Goal: Task Accomplishment & Management: Use online tool/utility

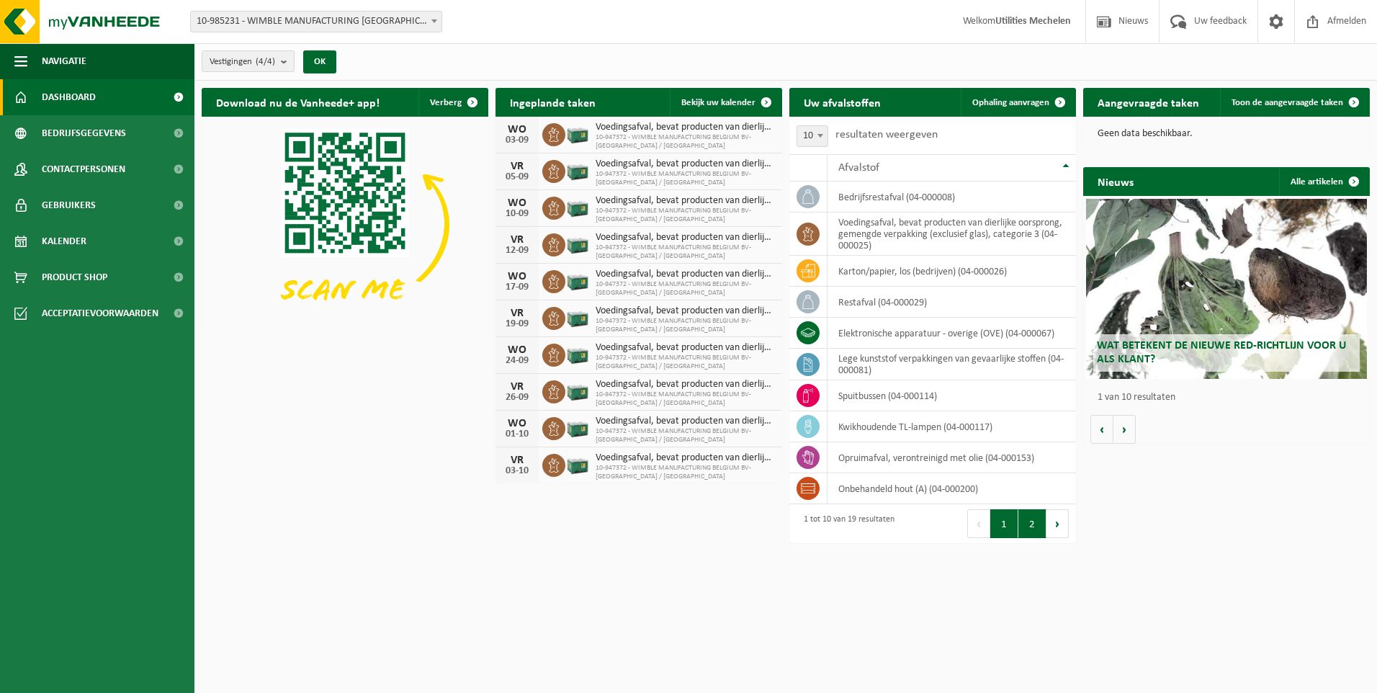
click at [1033, 522] on button "2" at bounding box center [1032, 523] width 28 height 29
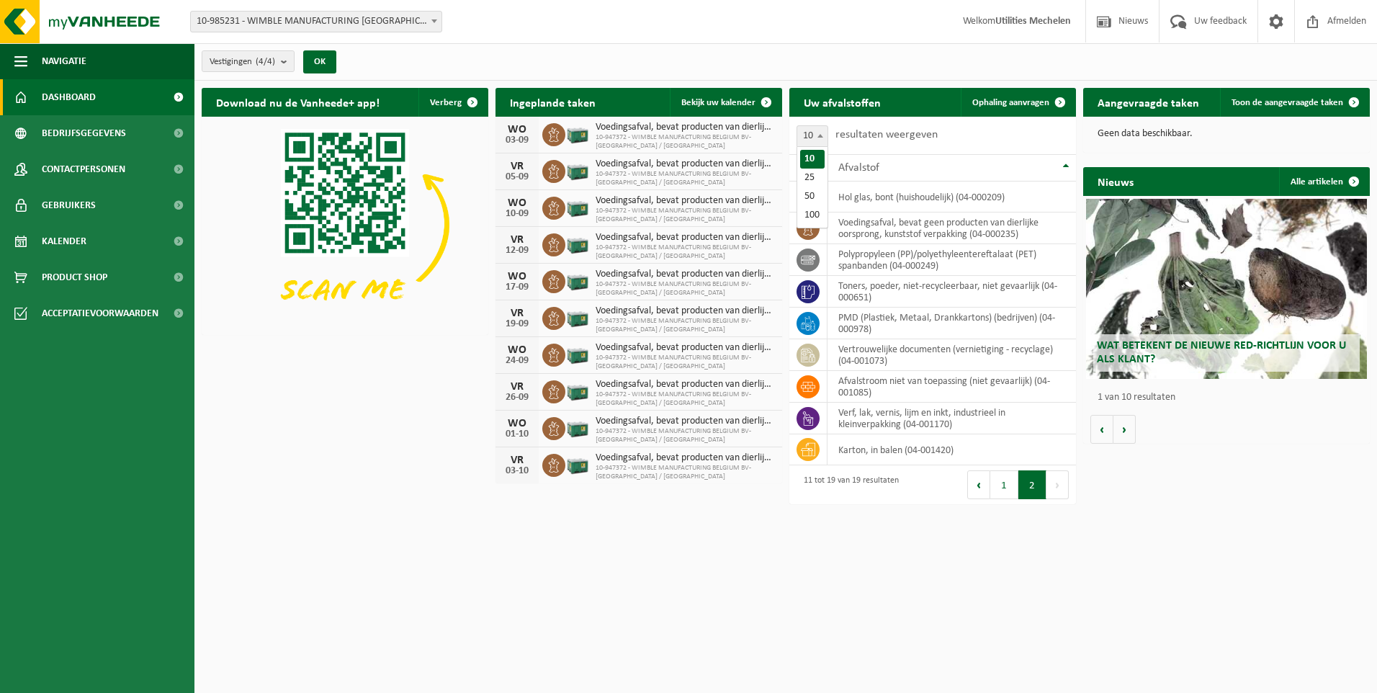
click at [817, 136] on b at bounding box center [820, 136] width 6 height 4
select select "25"
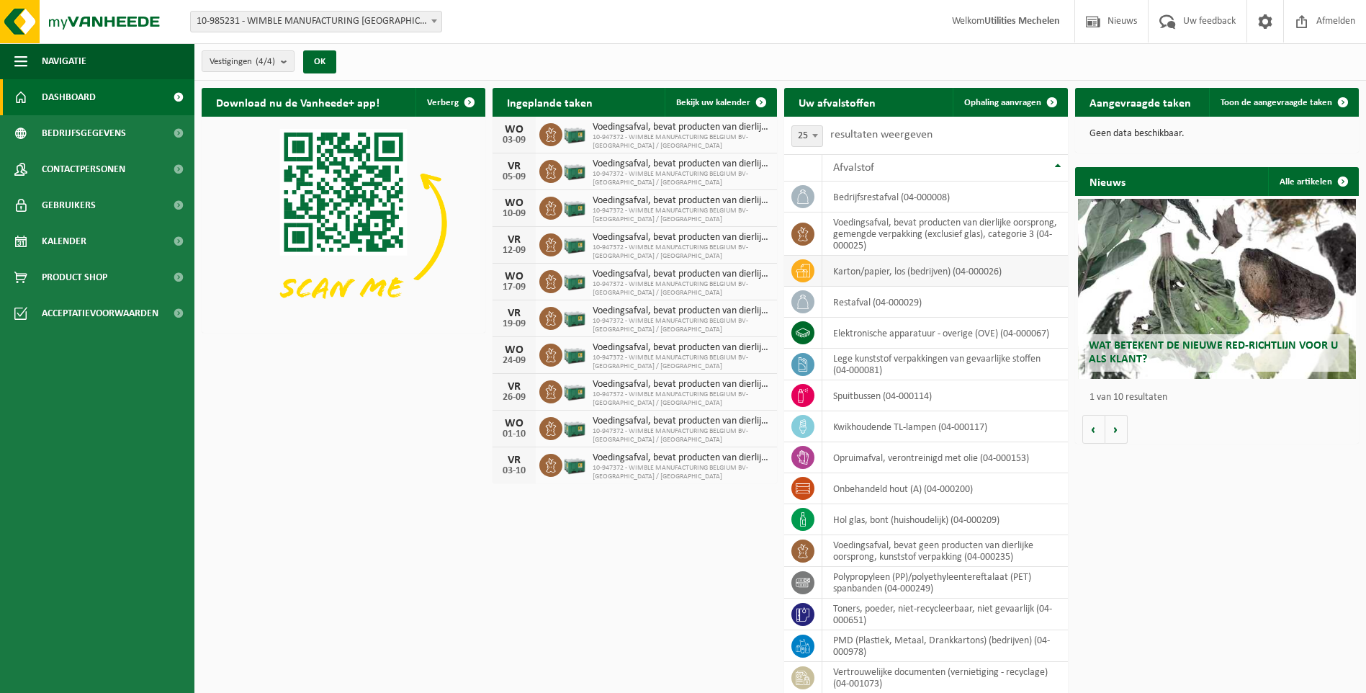
scroll to position [72, 0]
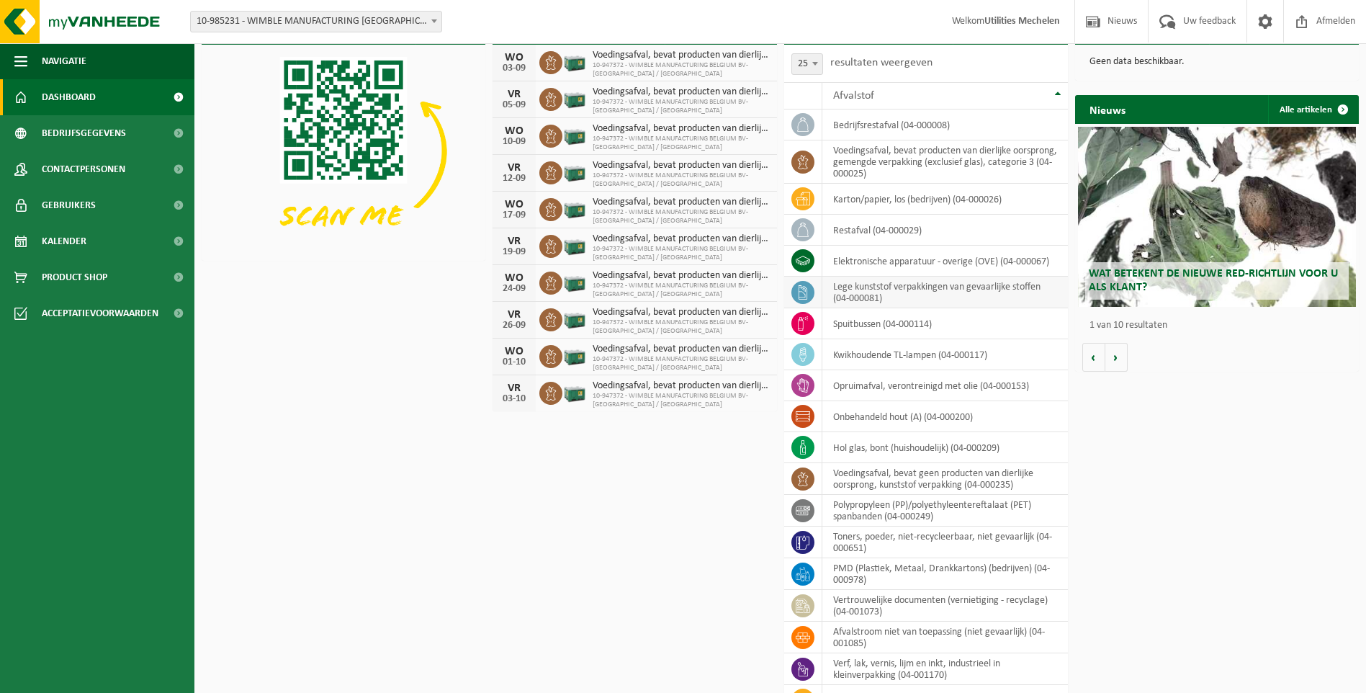
click at [848, 289] on td "lege kunststof verpakkingen van gevaarlijke stoffen (04-000081)" at bounding box center [945, 293] width 246 height 32
click at [799, 382] on icon at bounding box center [802, 385] width 12 height 14
click at [937, 386] on td "opruimafval, verontreinigd met olie (04-000153)" at bounding box center [945, 385] width 246 height 31
click at [797, 387] on icon at bounding box center [803, 385] width 14 height 14
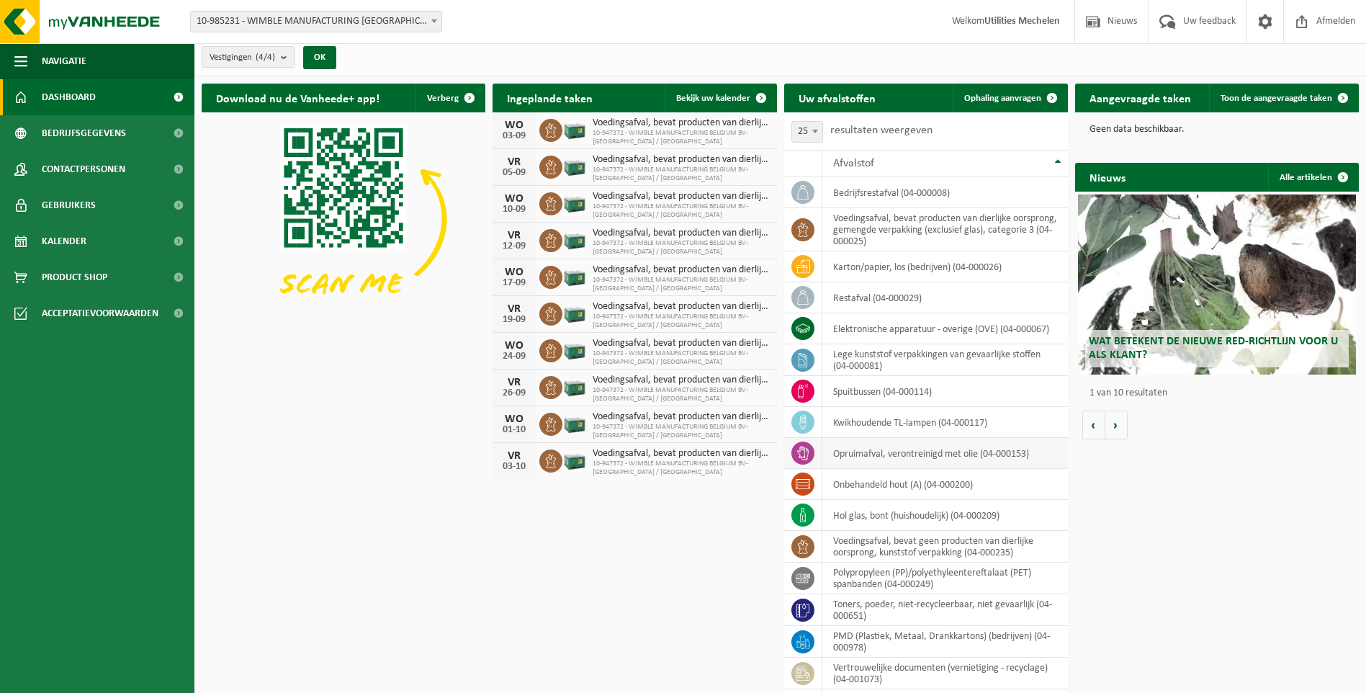
scroll to position [0, 0]
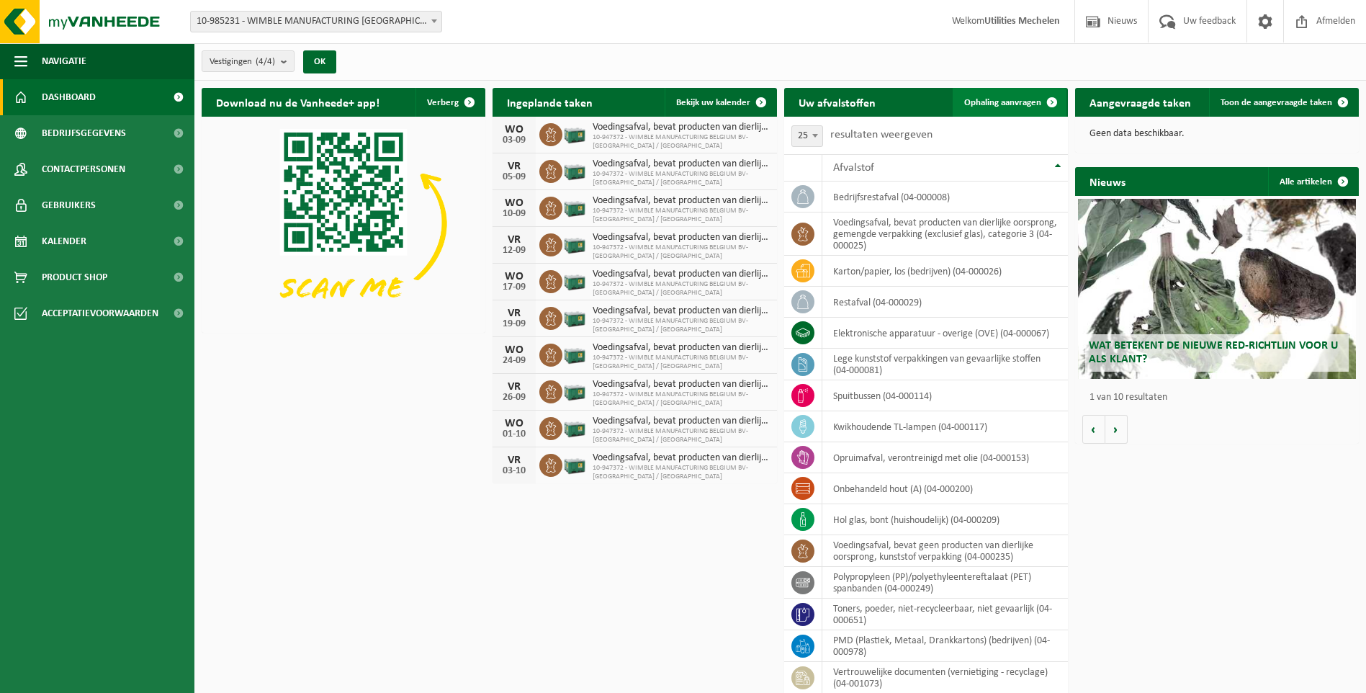
click at [1010, 101] on span "Ophaling aanvragen" at bounding box center [1002, 102] width 77 height 9
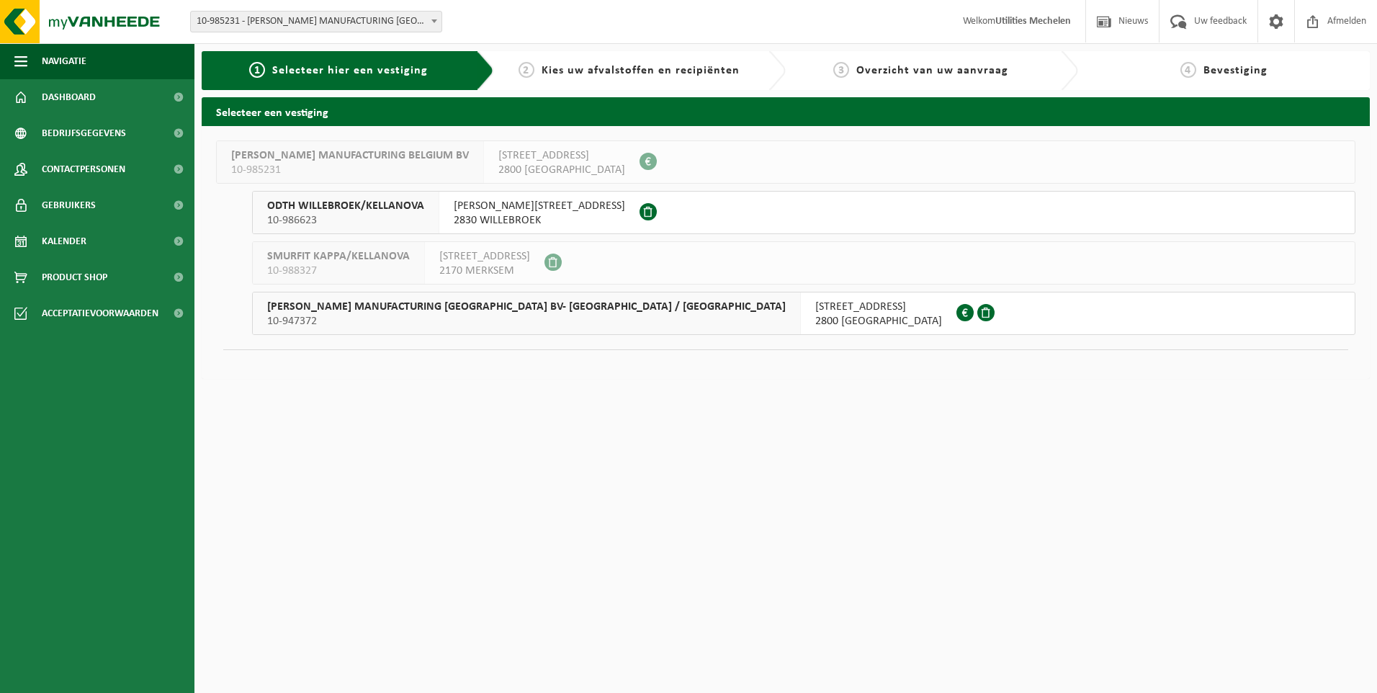
click at [402, 306] on span "WIMBLE MANUFACTURING BELGIUM BV- KELLANOVA / PRINGLES" at bounding box center [526, 307] width 518 height 14
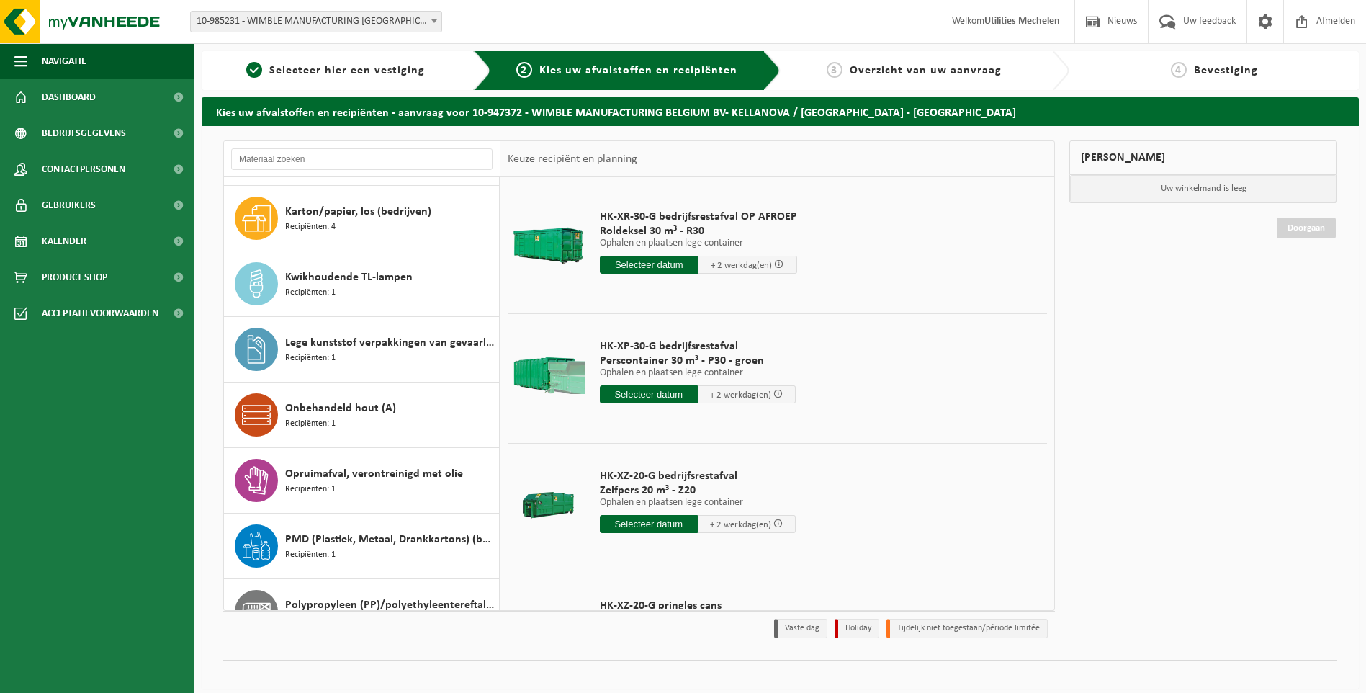
scroll to position [288, 0]
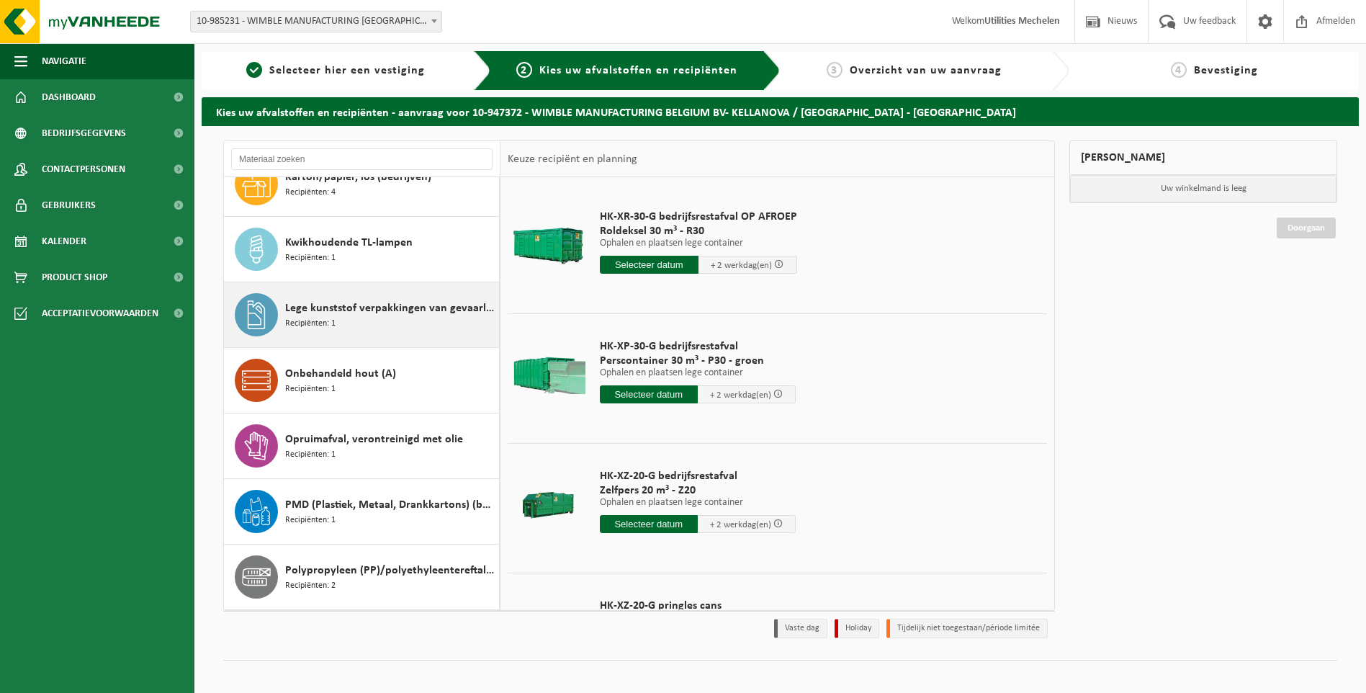
click at [323, 311] on span "Lege kunststof verpakkingen van gevaarlijke stoffen" at bounding box center [390, 308] width 210 height 17
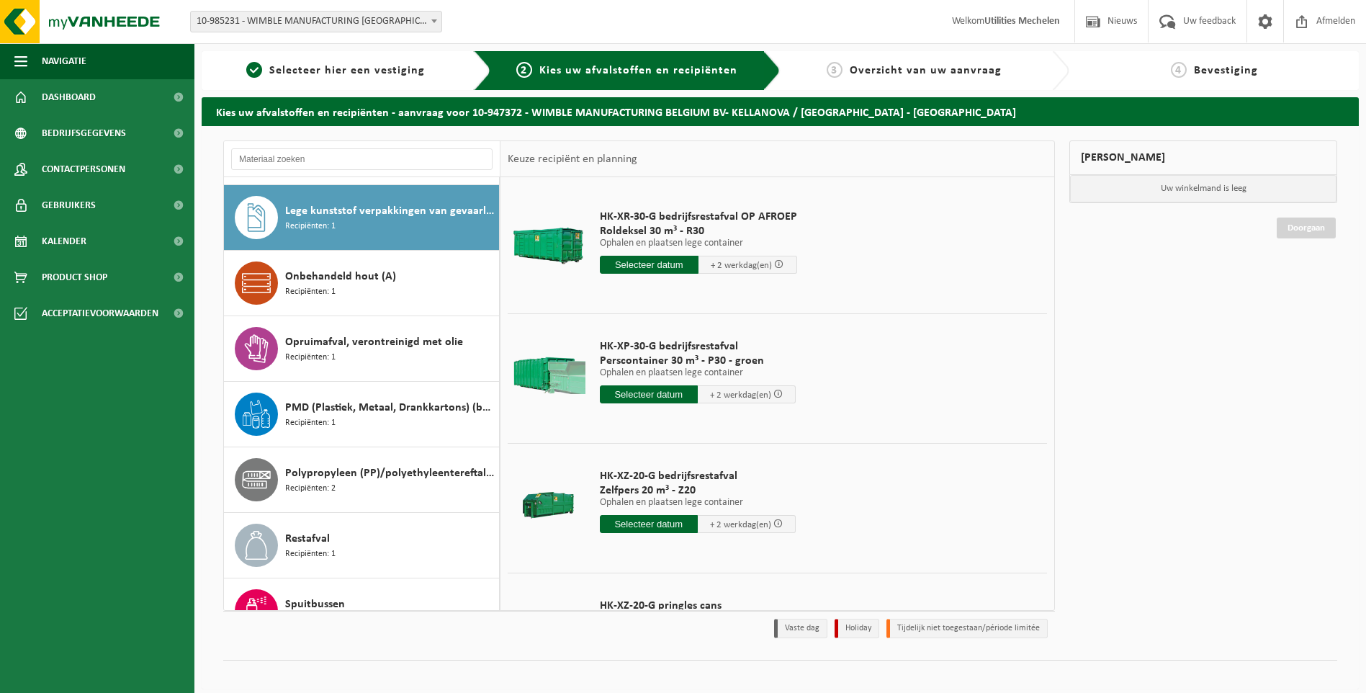
scroll to position [393, 0]
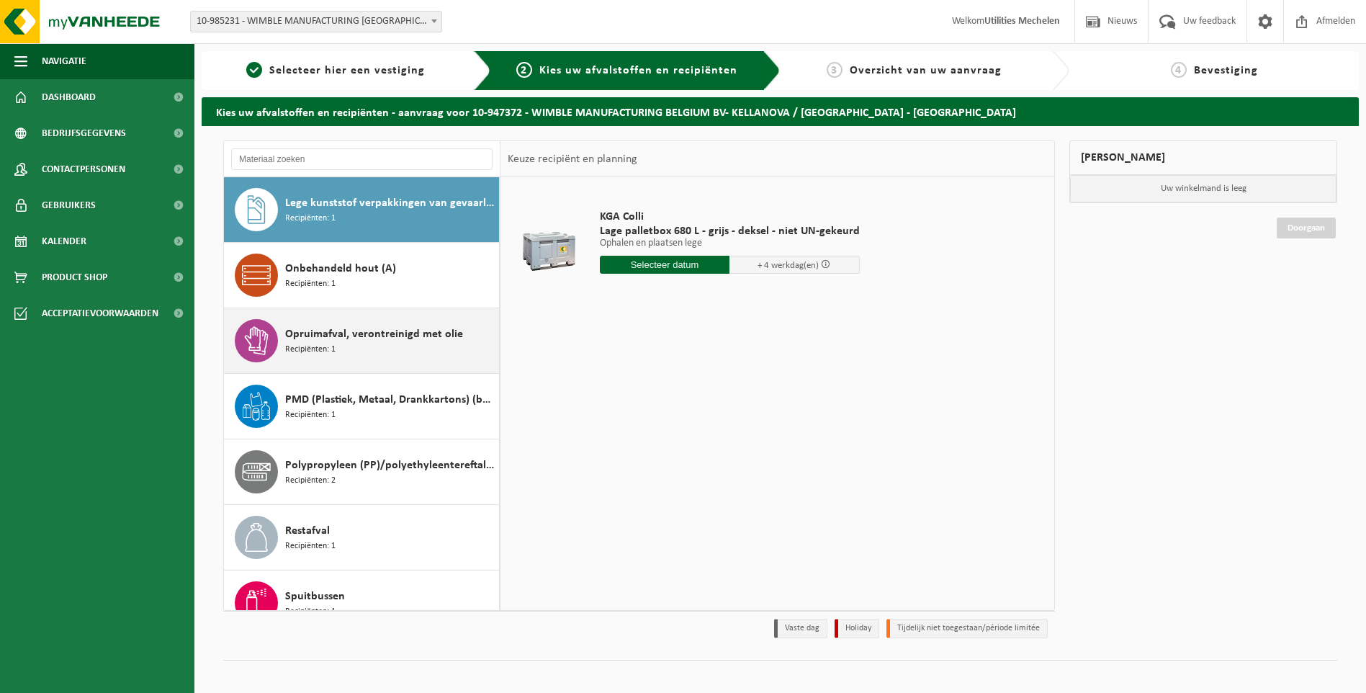
click at [313, 334] on span "Opruimafval, verontreinigd met olie" at bounding box center [374, 333] width 178 height 17
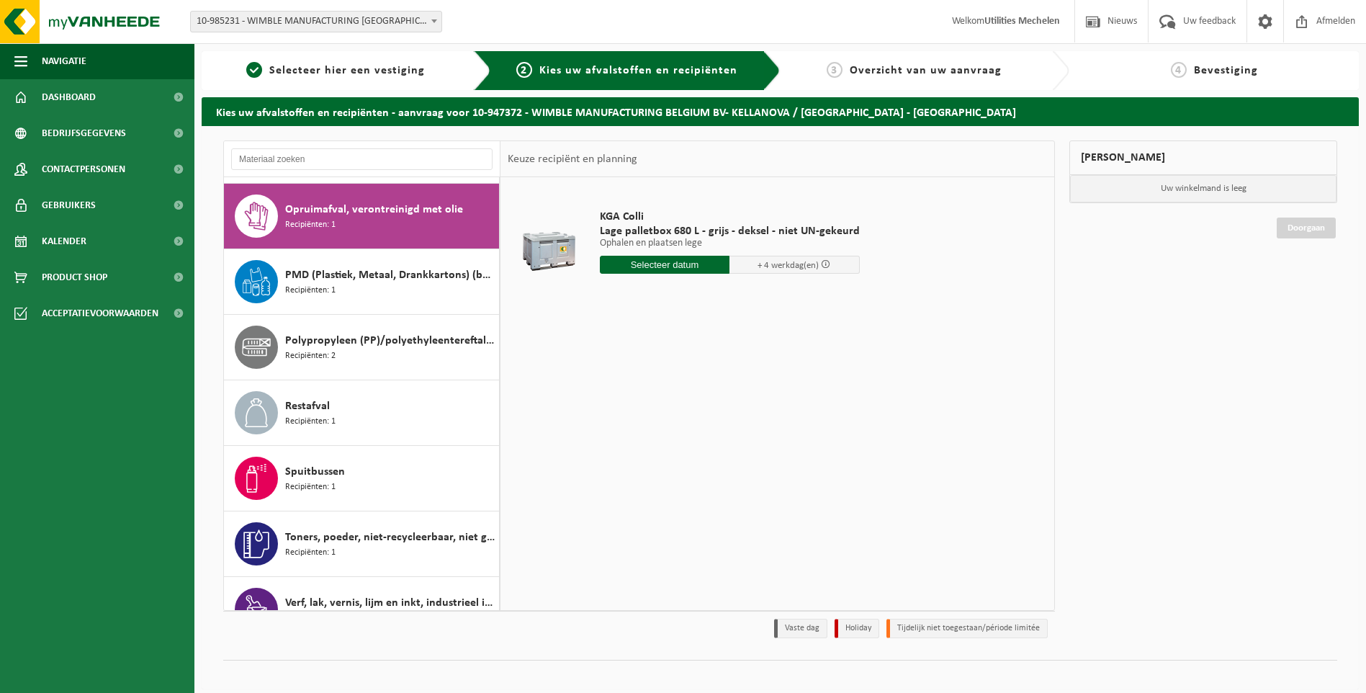
scroll to position [524, 0]
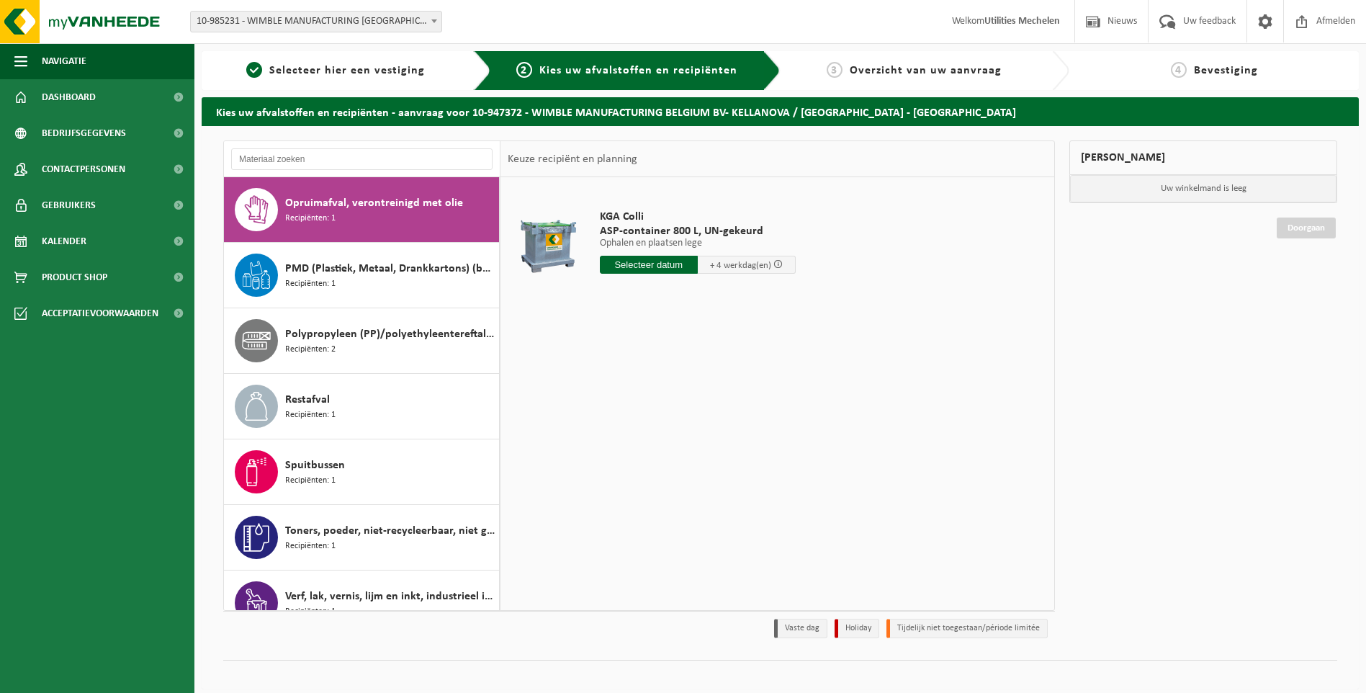
click at [645, 264] on input "text" at bounding box center [649, 265] width 98 height 18
click at [611, 339] on div "1 2 3 4 5 6 7 8 9 10 11 12 13 14 15 16 17 18 19 20 21 22 23 24 25 26 27 28 29 3…" at bounding box center [689, 392] width 177 height 115
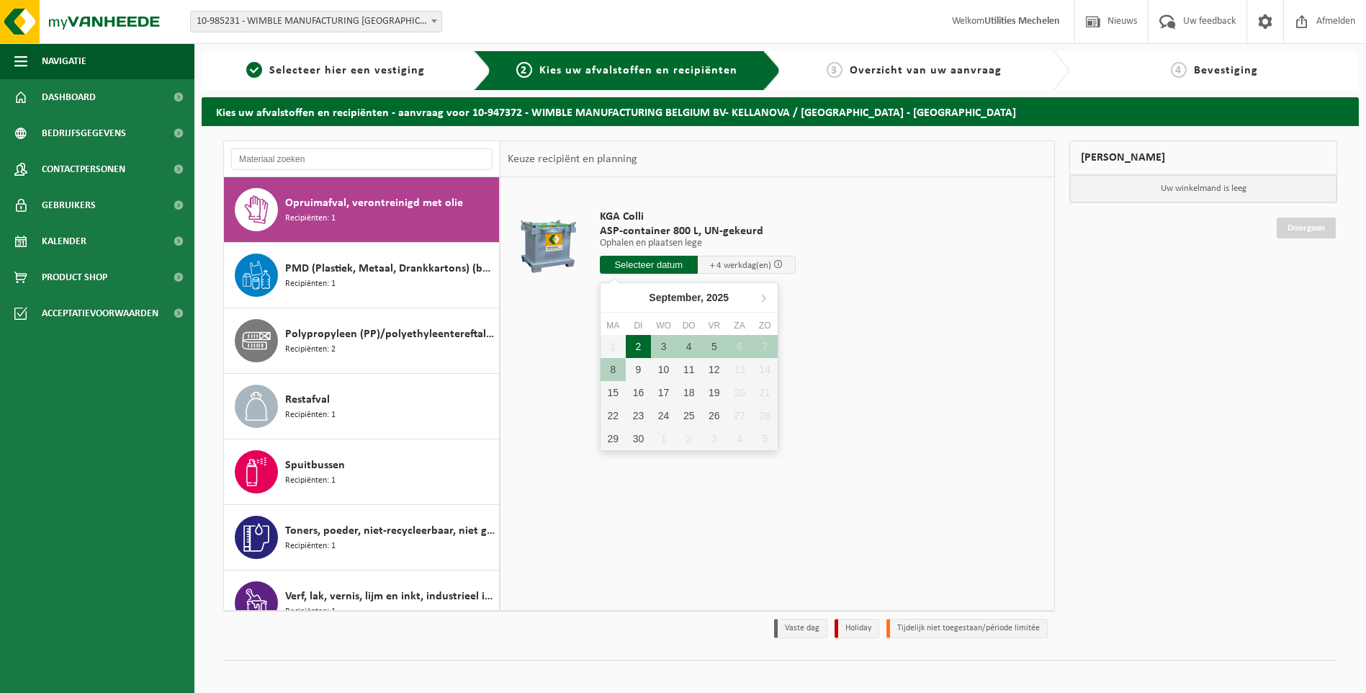
click at [638, 343] on div "2" at bounding box center [638, 346] width 25 height 23
type input "Van 2025-09-02"
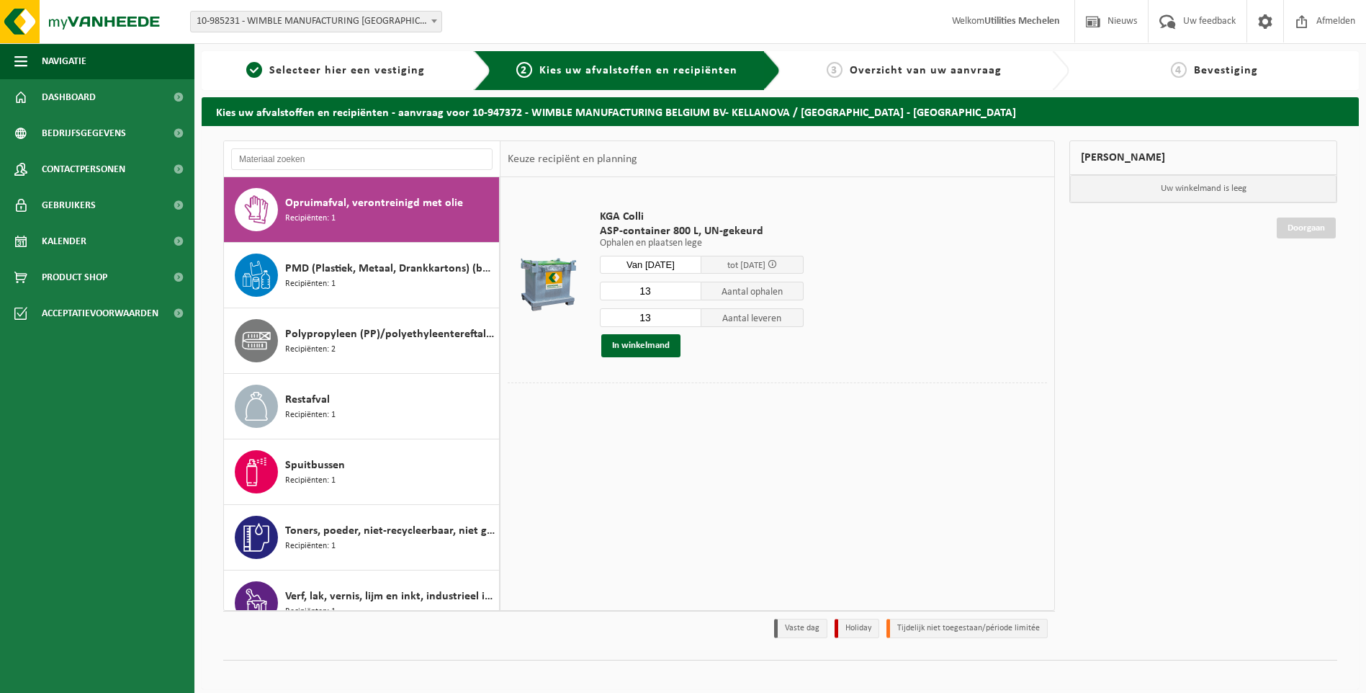
click at [662, 319] on input "13" at bounding box center [651, 317] width 102 height 19
type input "17"
click at [654, 295] on input "13" at bounding box center [651, 291] width 102 height 19
type input "12"
click at [638, 343] on button "In winkelmand" at bounding box center [640, 345] width 79 height 23
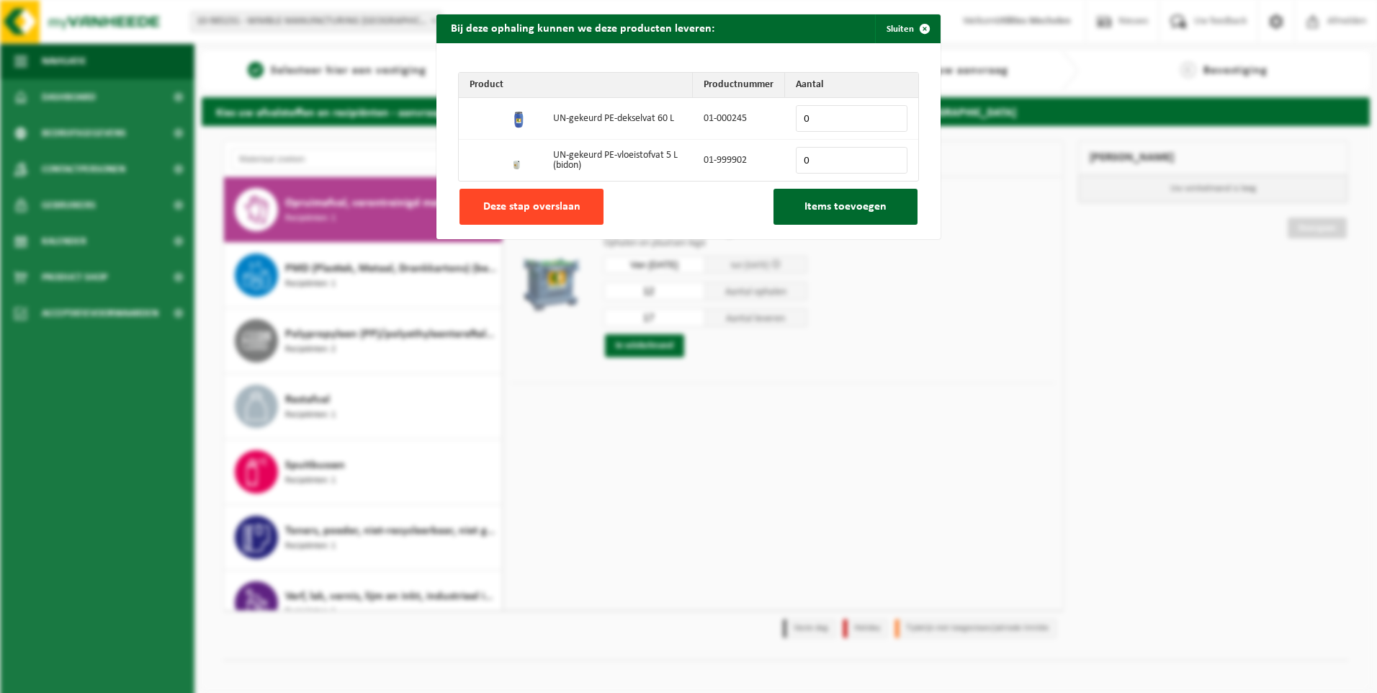
click at [534, 205] on span "Deze stap overslaan" at bounding box center [531, 207] width 97 height 12
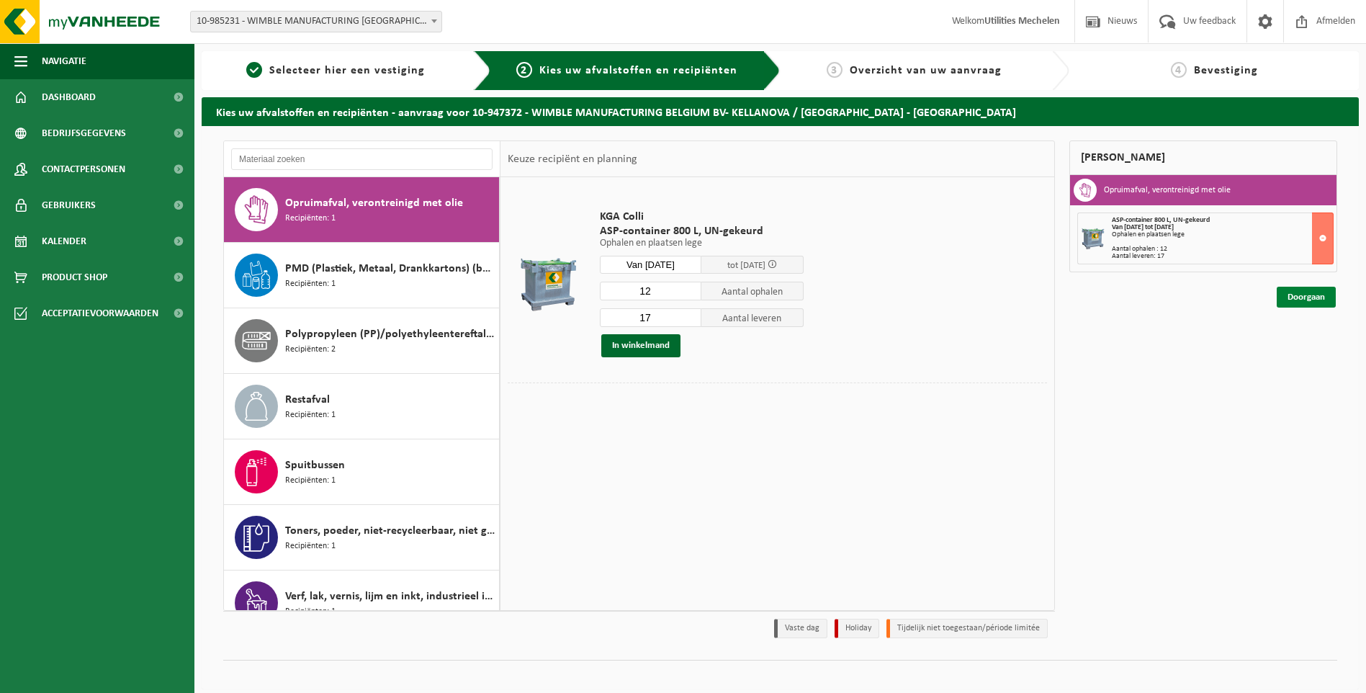
click at [1304, 291] on link "Doorgaan" at bounding box center [1306, 297] width 59 height 21
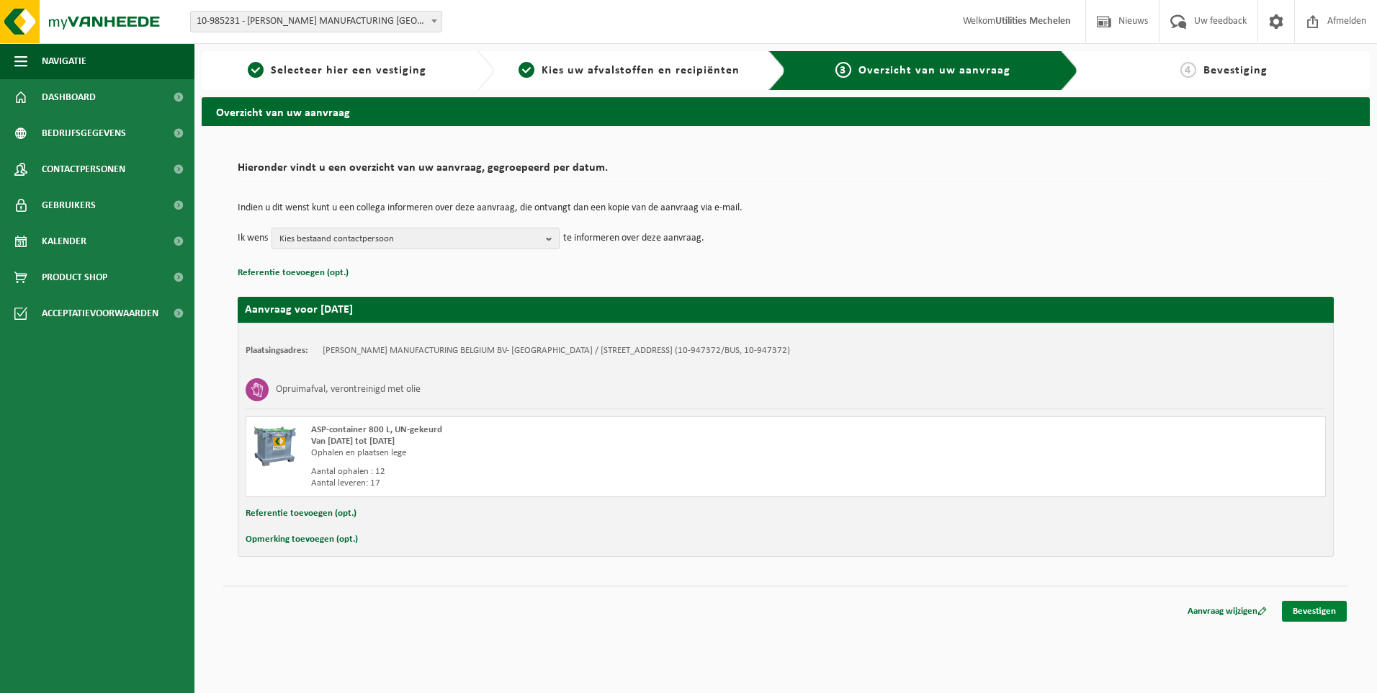
click at [1321, 609] on link "Bevestigen" at bounding box center [1314, 611] width 65 height 21
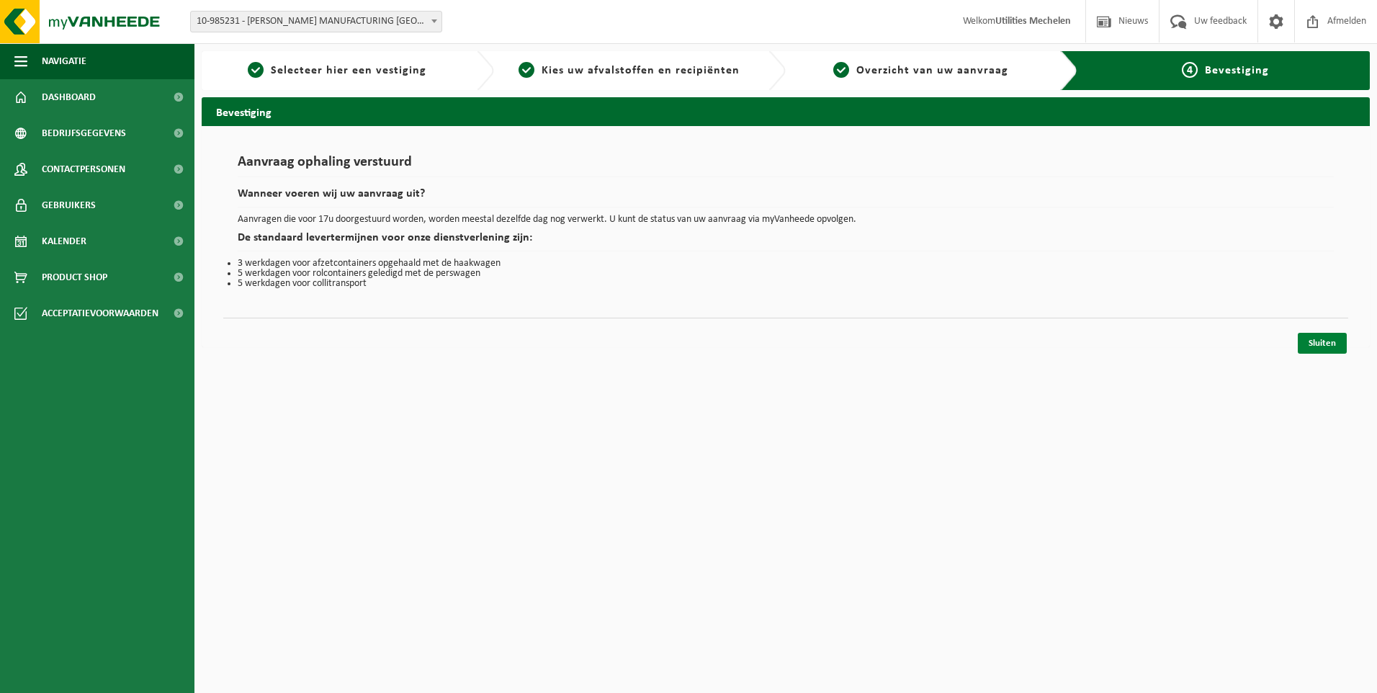
click at [1326, 344] on link "Sluiten" at bounding box center [1322, 343] width 49 height 21
